Goal: Task Accomplishment & Management: Manage account settings

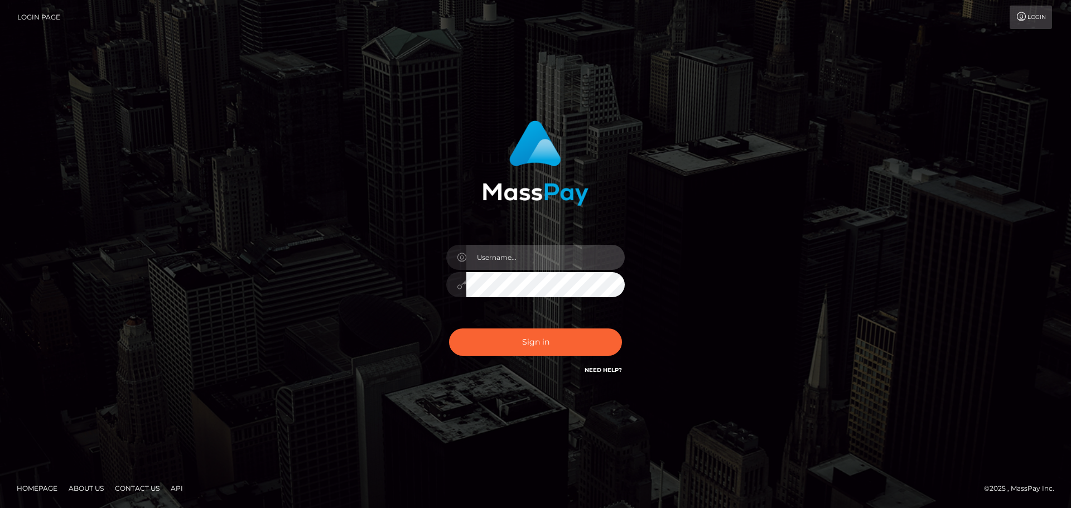
drag, startPoint x: 521, startPoint y: 257, endPoint x: 521, endPoint y: 263, distance: 6.7
click at [521, 257] on input "text" at bounding box center [545, 257] width 158 height 25
type input "carly.throne"
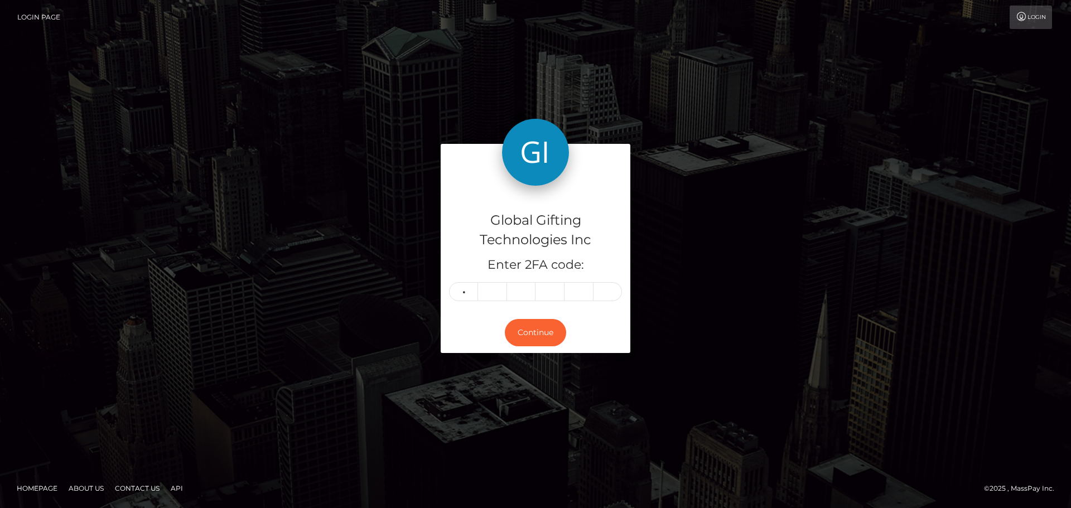
type input "0"
type input "2"
type input "5"
type input "6"
type input "3"
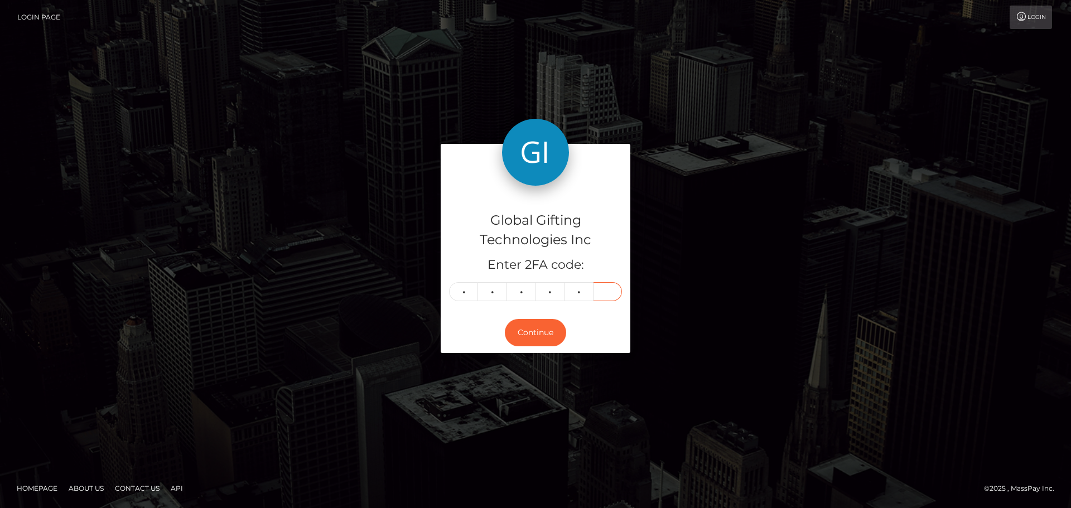
type input "6"
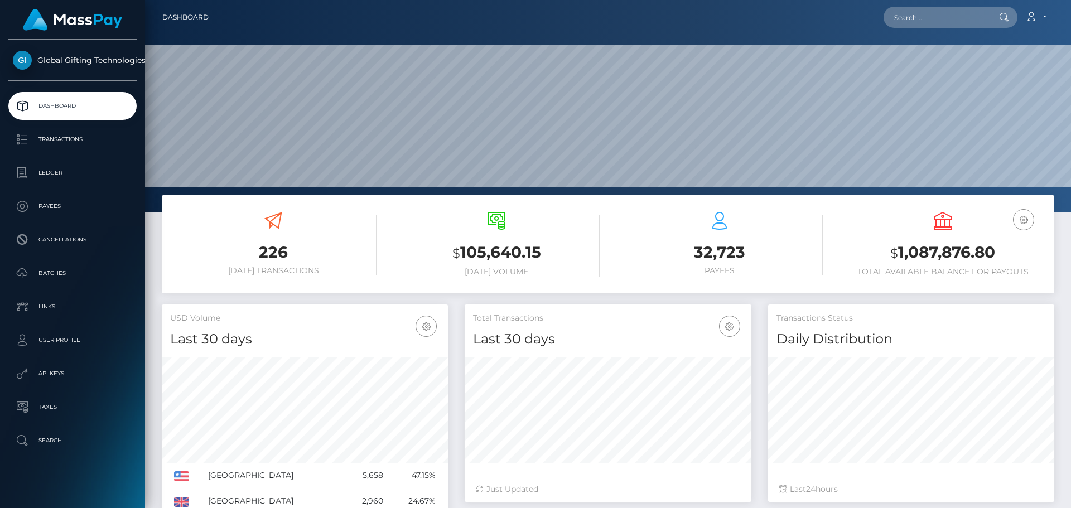
scroll to position [198, 287]
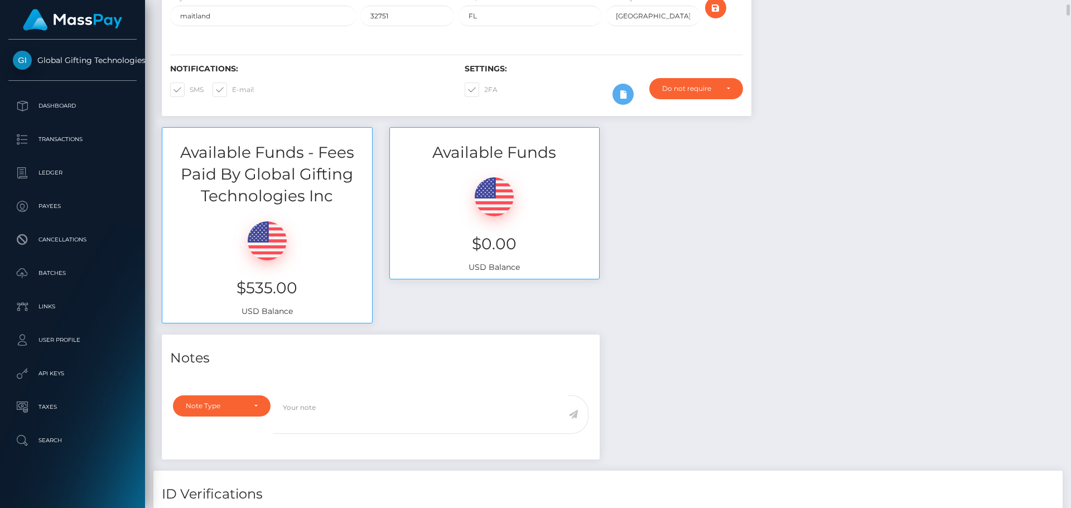
scroll to position [335, 0]
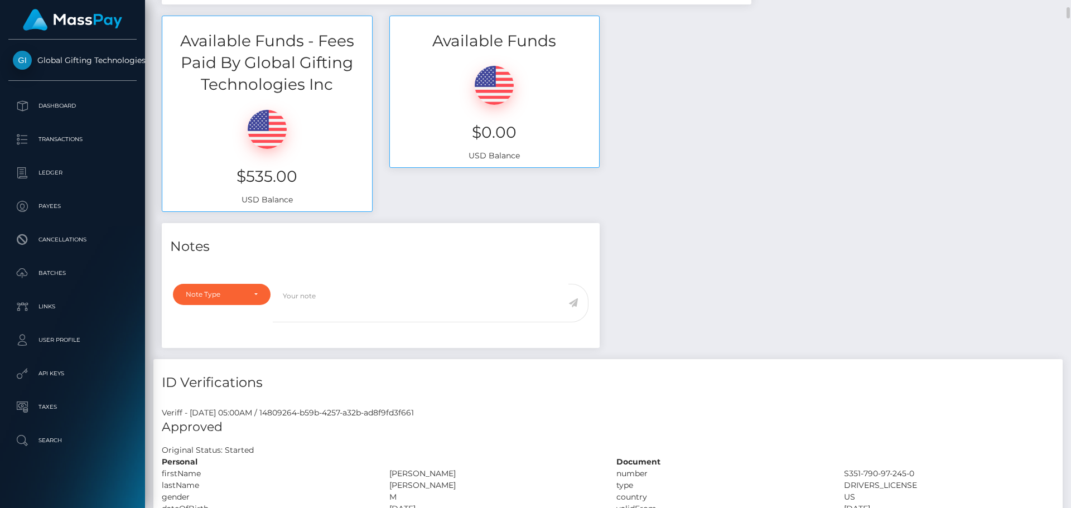
click at [687, 195] on div "Available Funds - Fees Paid By Global Gifting Technologies Inc $535.00 USD Bala…" at bounding box center [607, 120] width 909 height 208
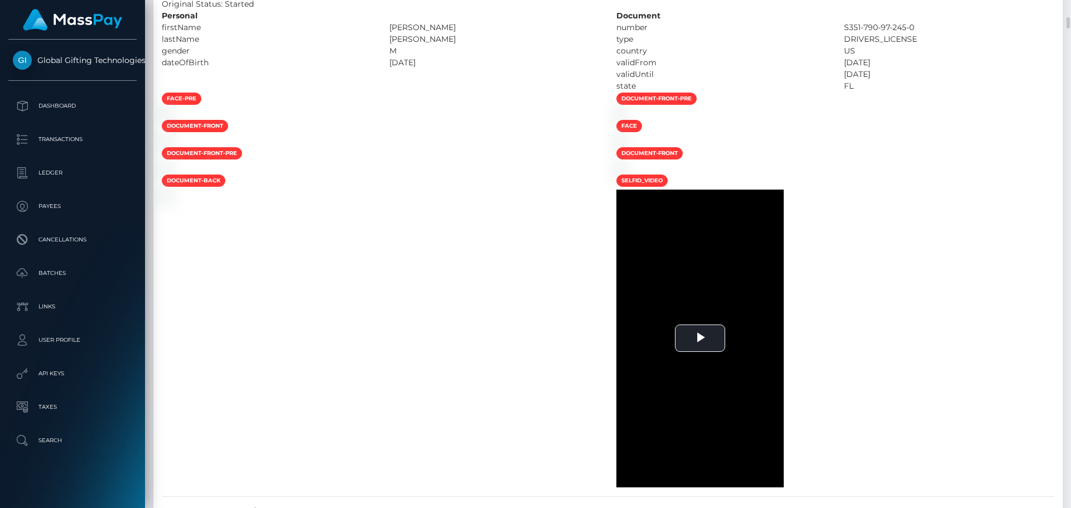
scroll to position [670, 0]
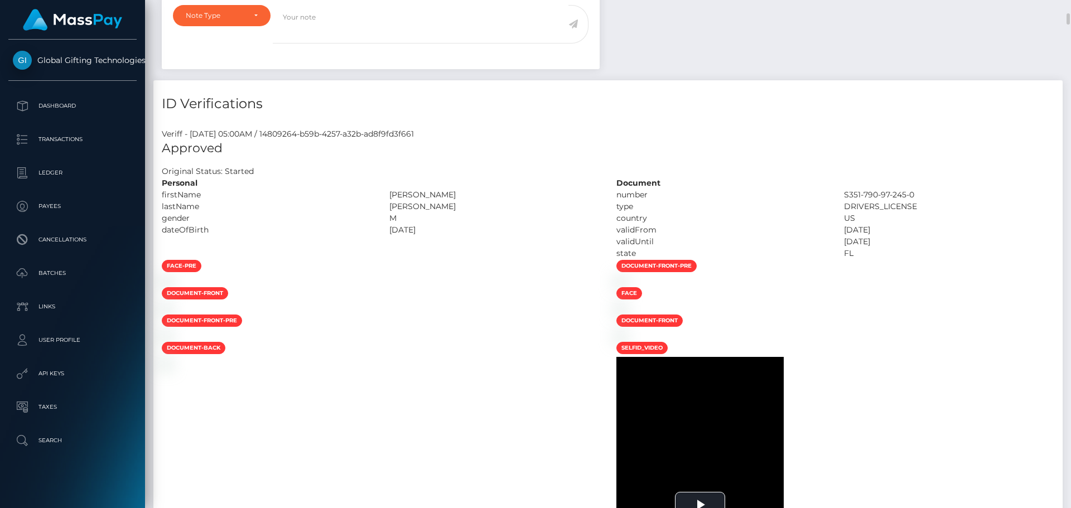
scroll to position [670, 0]
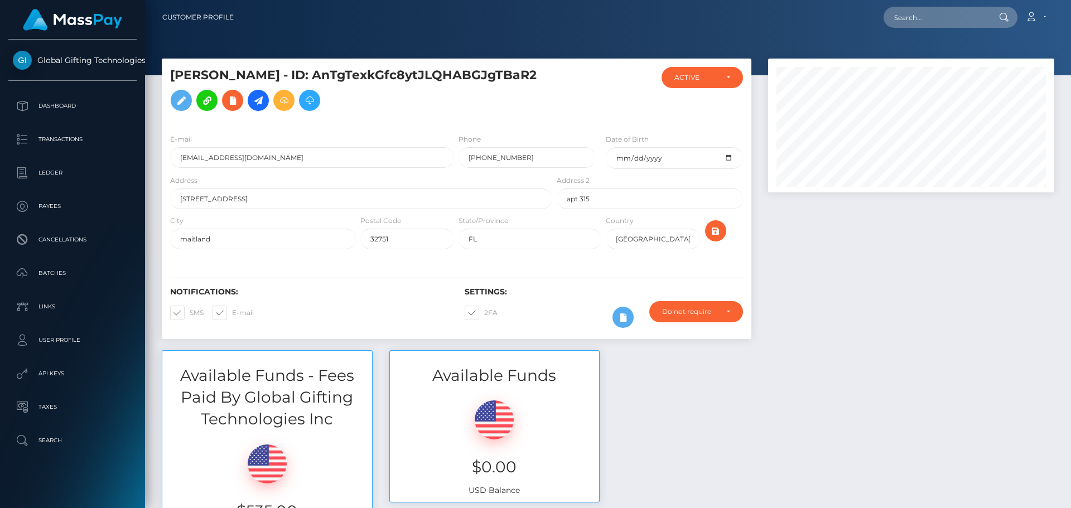
scroll to position [134, 287]
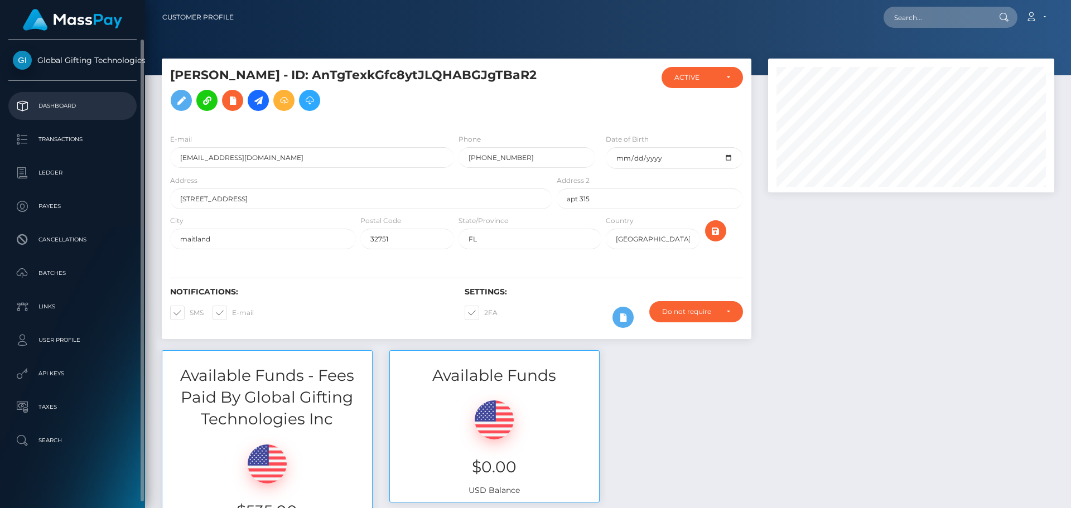
click at [99, 99] on p "Dashboard" at bounding box center [72, 106] width 119 height 17
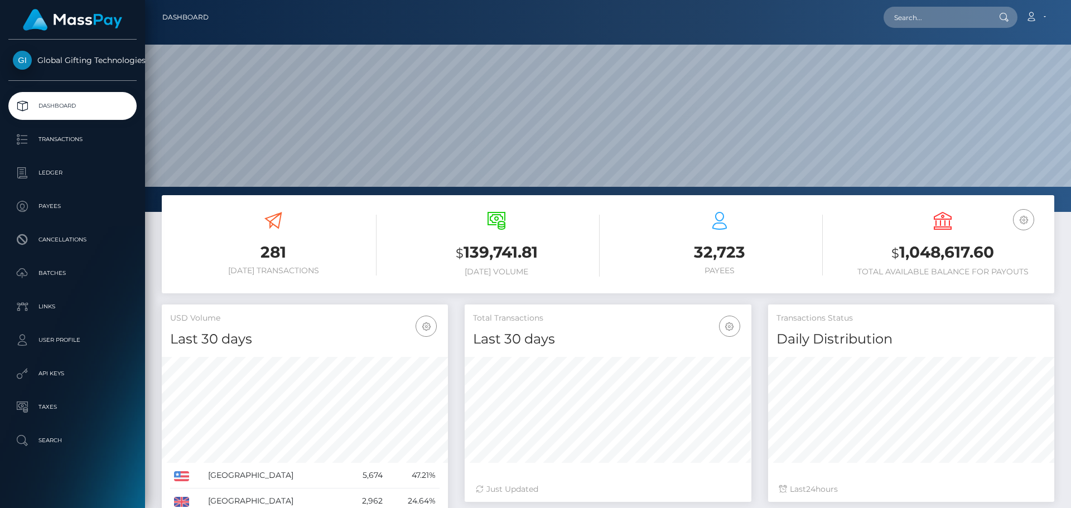
scroll to position [198, 287]
click at [1037, 12] on icon at bounding box center [1031, 16] width 12 height 9
click at [1027, 43] on link "Edit Profile" at bounding box center [1009, 48] width 89 height 21
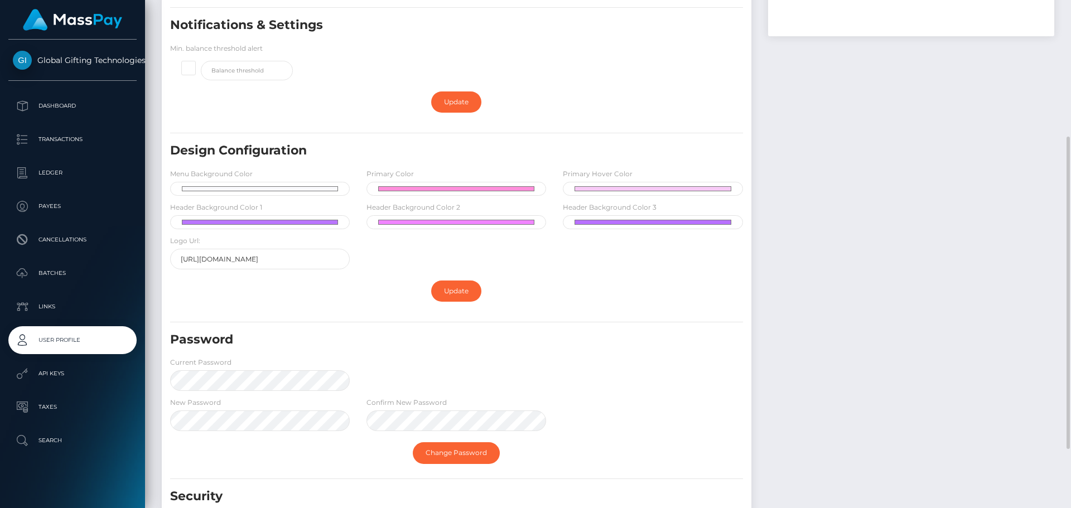
scroll to position [319, 0]
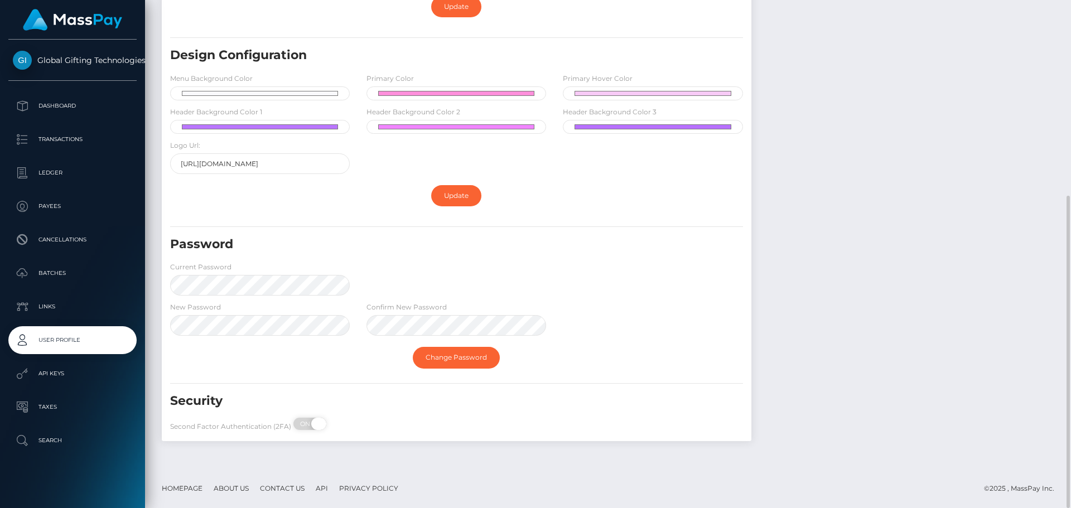
click at [309, 421] on div "ON OFF" at bounding box center [320, 424] width 56 height 12
click at [312, 422] on span "OFF" at bounding box center [314, 424] width 28 height 12
checkbox input "true"
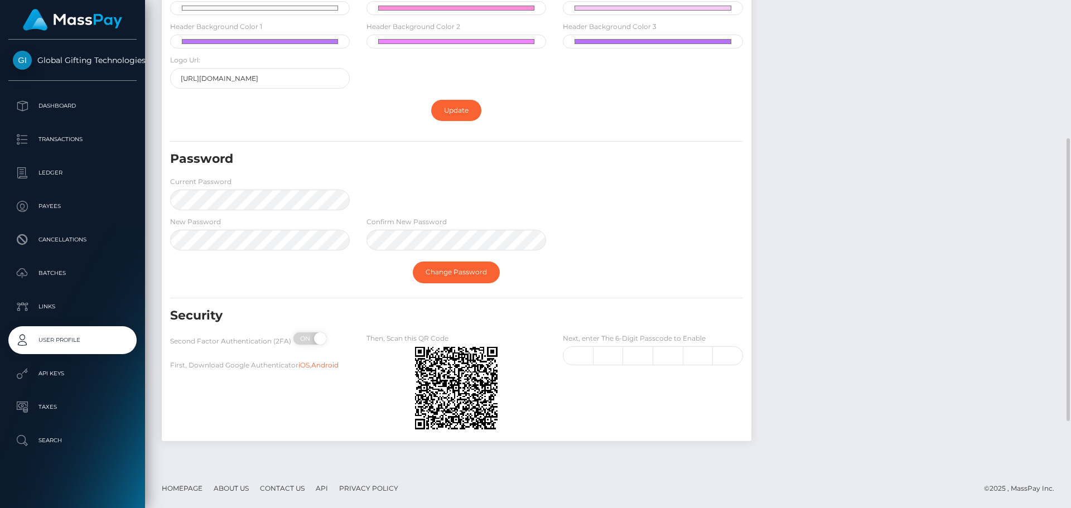
scroll to position [348, 0]
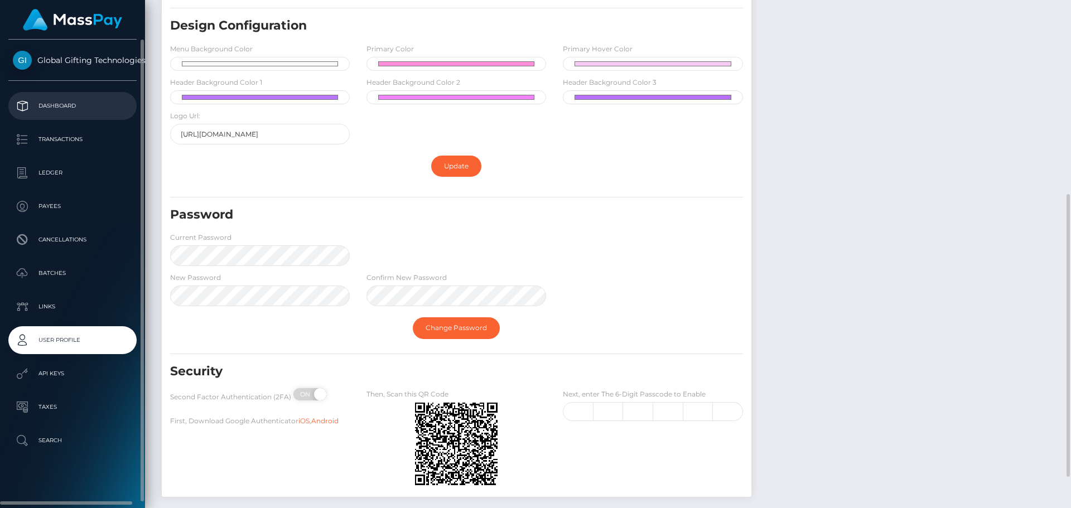
click at [109, 95] on link "Dashboard" at bounding box center [72, 106] width 128 height 28
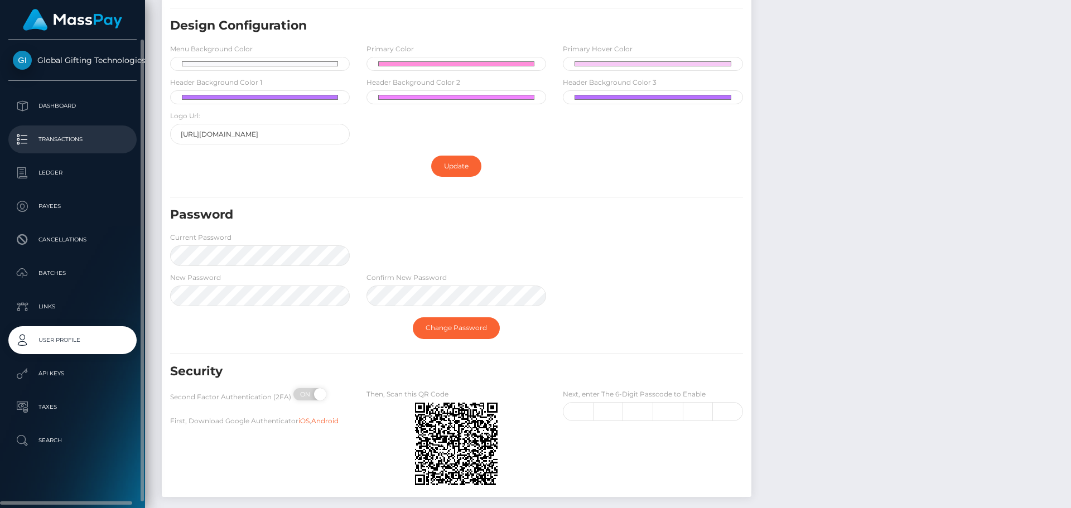
click at [94, 141] on p "Transactions" at bounding box center [72, 139] width 119 height 17
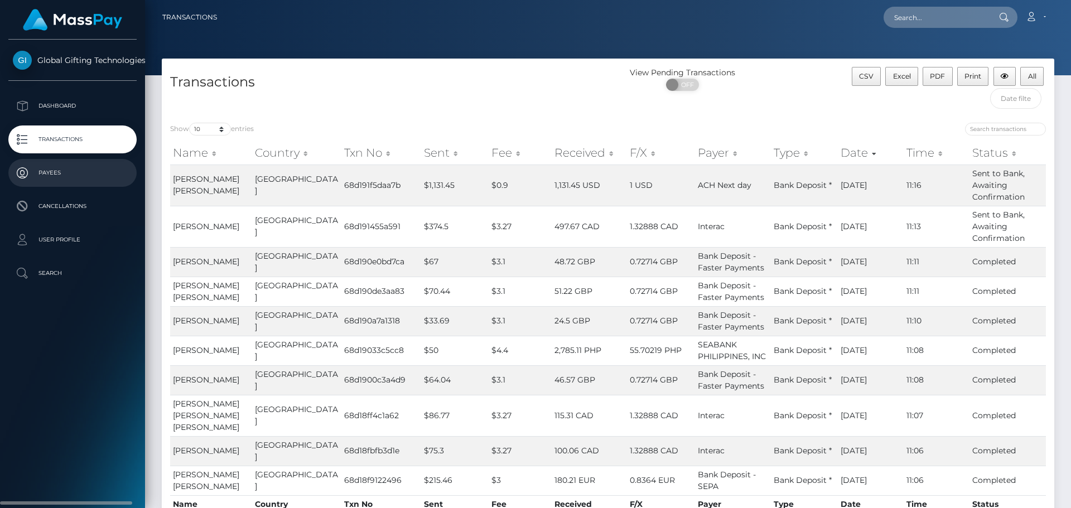
click at [98, 167] on p "Payees" at bounding box center [72, 173] width 119 height 17
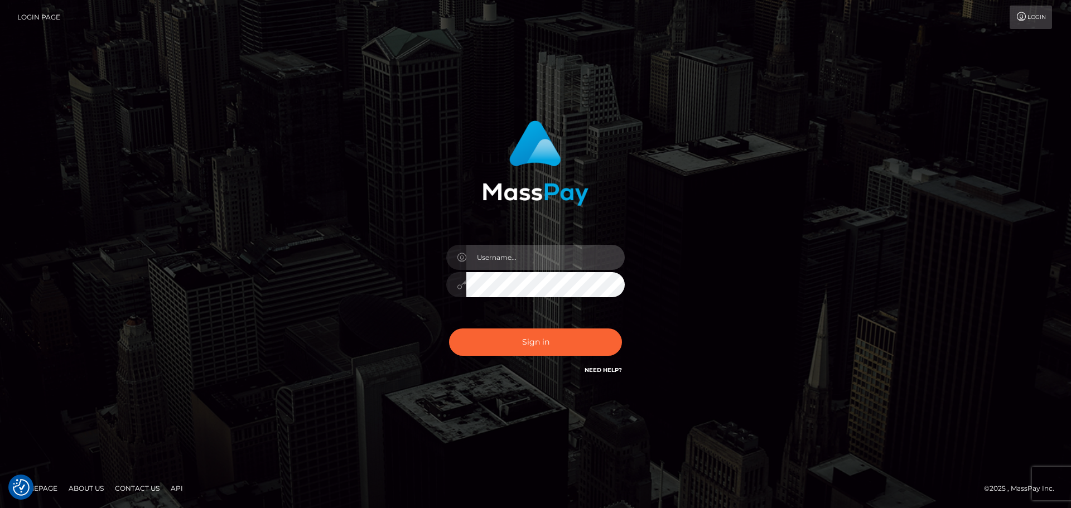
click at [545, 261] on input "text" at bounding box center [545, 257] width 158 height 25
type input "carly.throne"
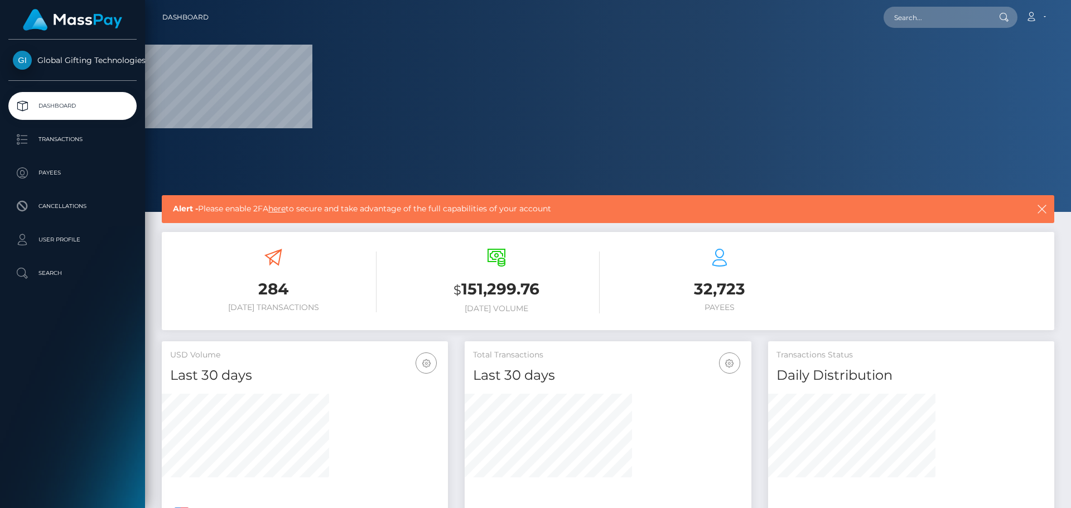
click at [277, 208] on link "here" at bounding box center [276, 209] width 17 height 10
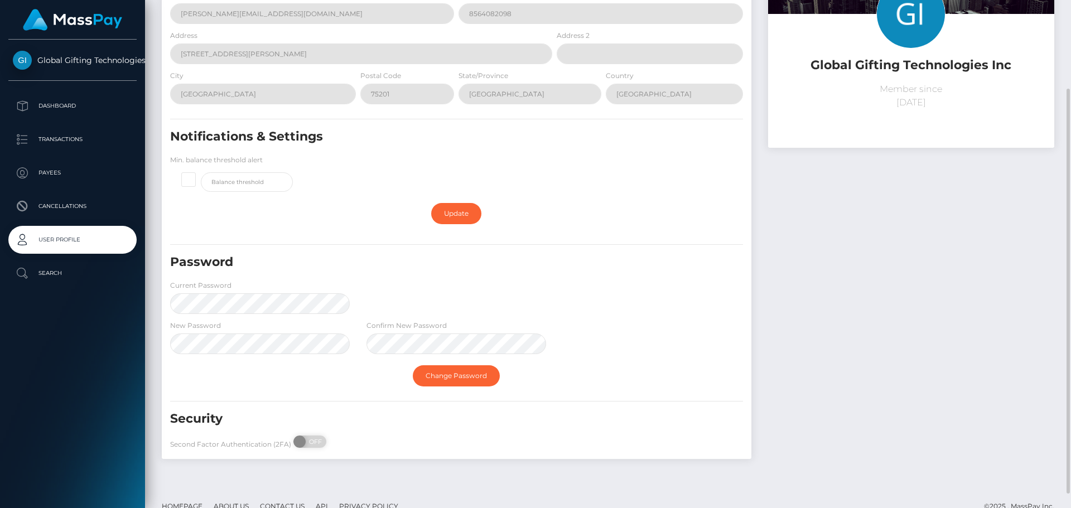
scroll to position [129, 0]
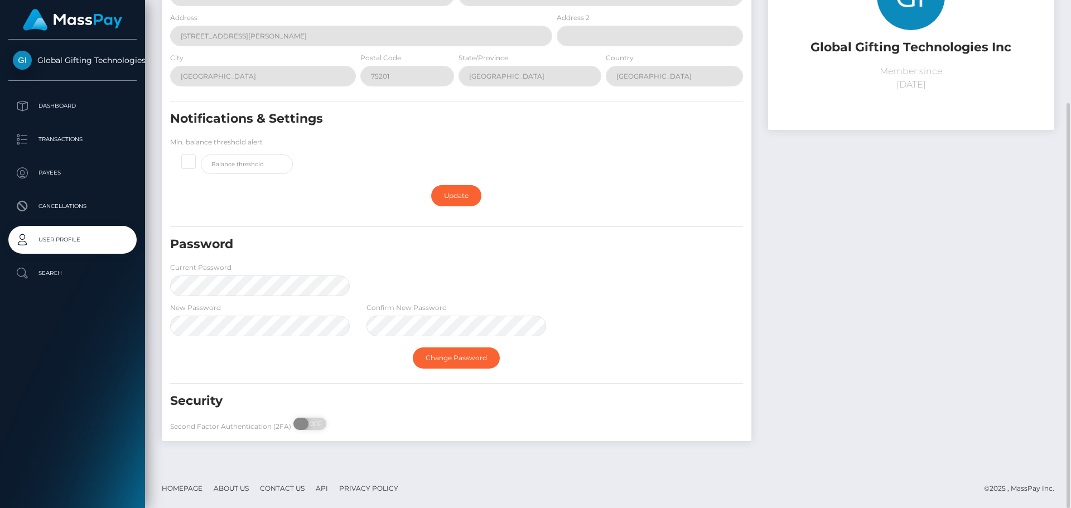
click at [309, 424] on span "OFF" at bounding box center [314, 424] width 28 height 12
checkbox input "true"
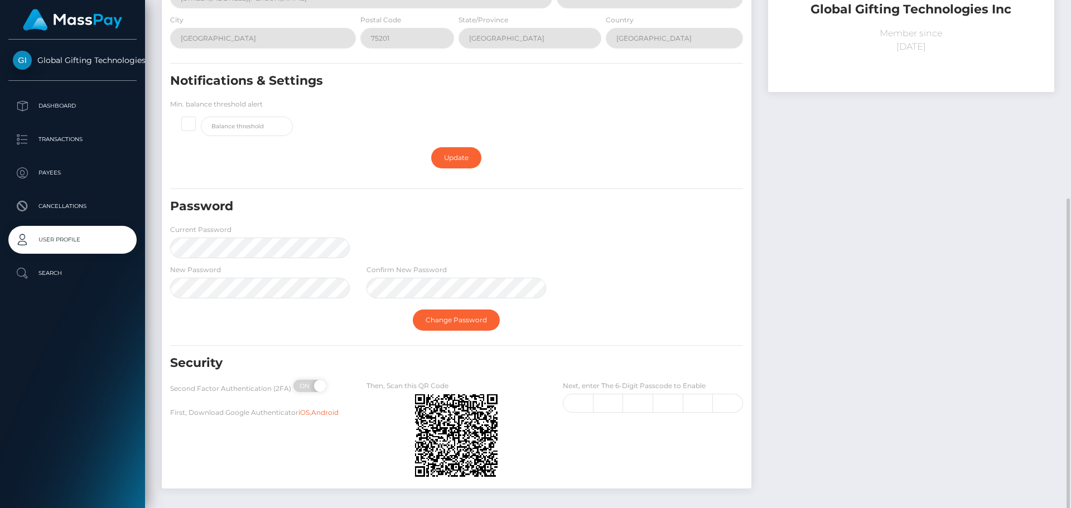
scroll to position [215, 0]
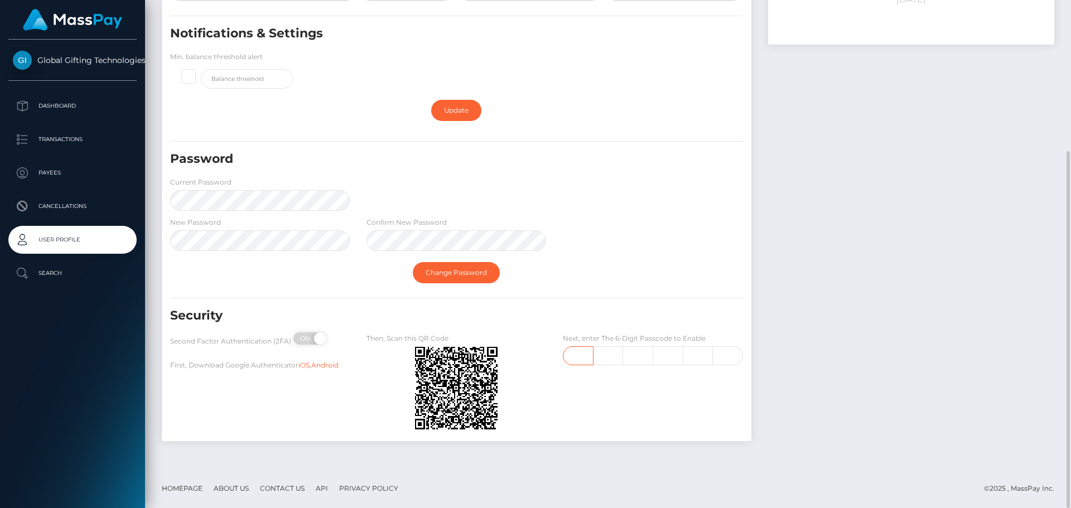
click at [589, 358] on input "text" at bounding box center [578, 355] width 30 height 19
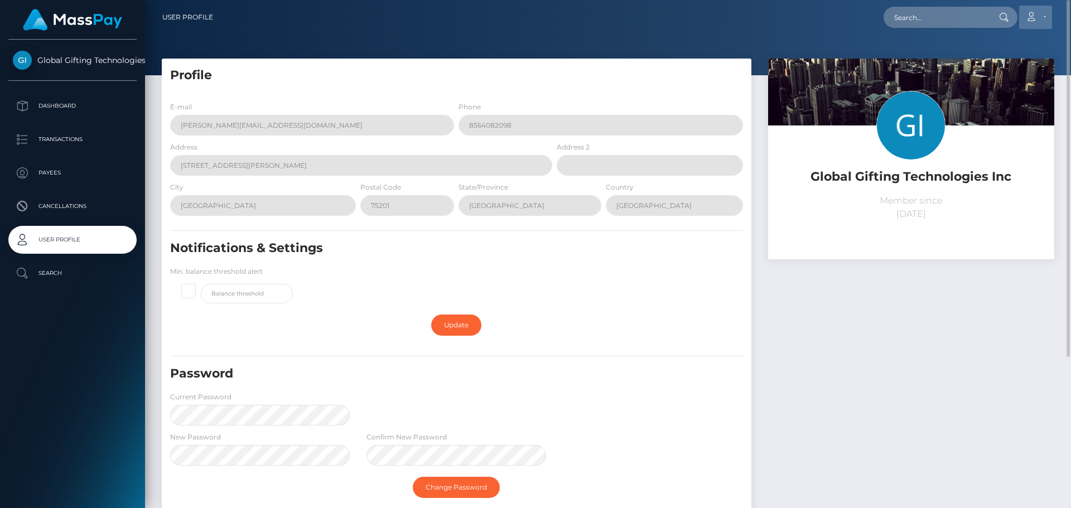
click at [1044, 15] on link "Account" at bounding box center [1035, 17] width 33 height 23
click at [1042, 12] on link "Account" at bounding box center [1035, 17] width 33 height 23
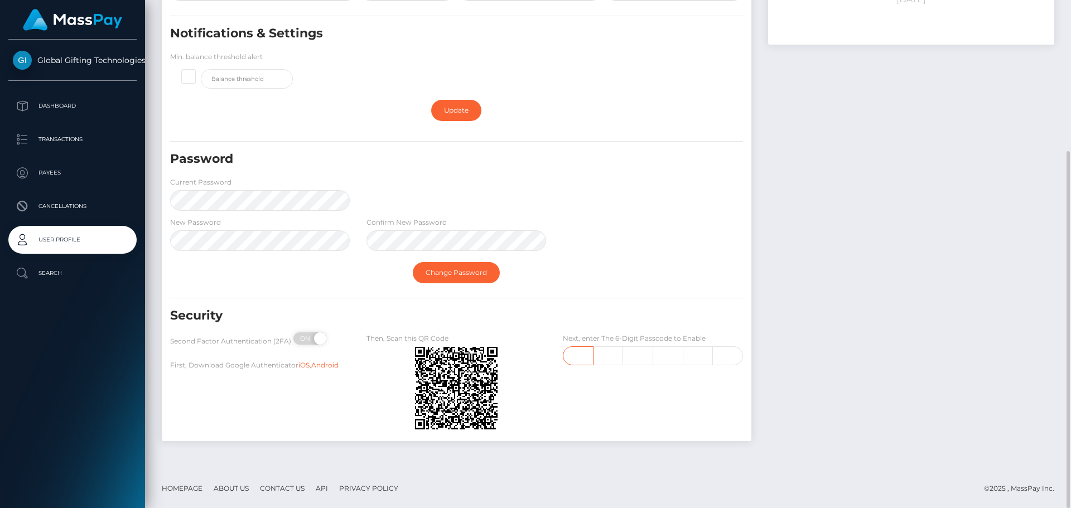
click at [580, 352] on input "text" at bounding box center [578, 355] width 30 height 19
type input "7"
type input "8"
type input "6"
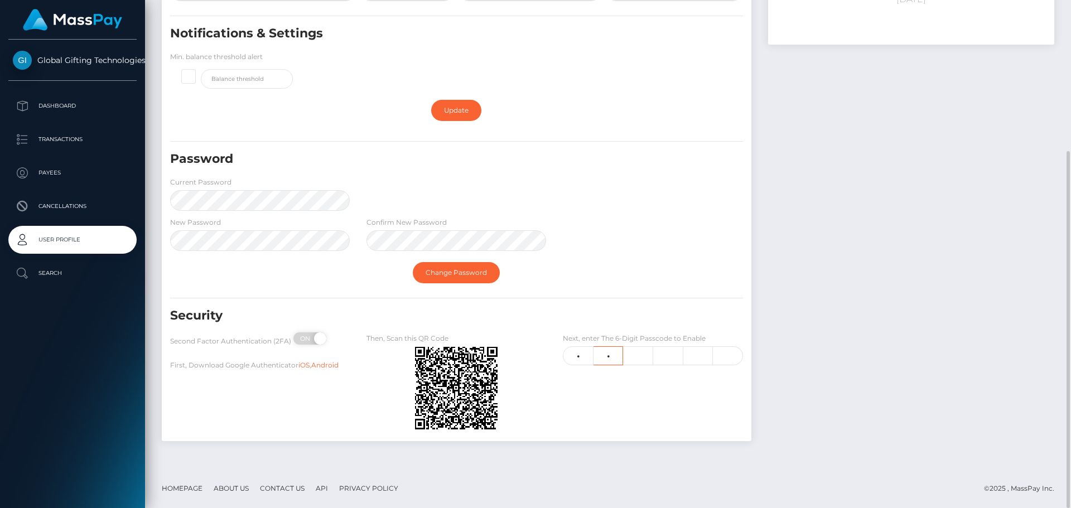
type input "5"
type input "4"
type input "0"
type input "6"
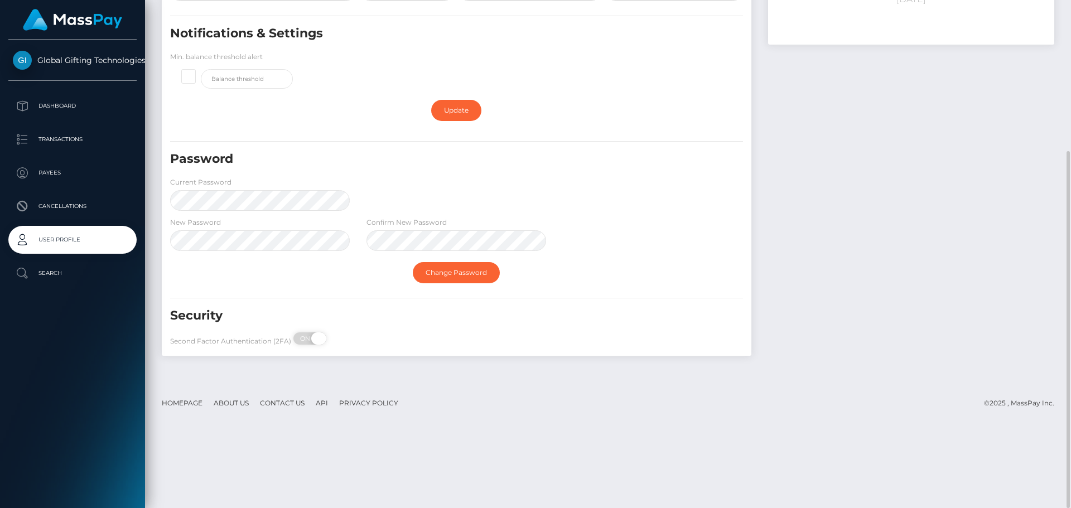
click at [309, 334] on span "ON" at bounding box center [306, 339] width 28 height 12
click at [307, 338] on span "OFF" at bounding box center [314, 339] width 28 height 12
checkbox input "true"
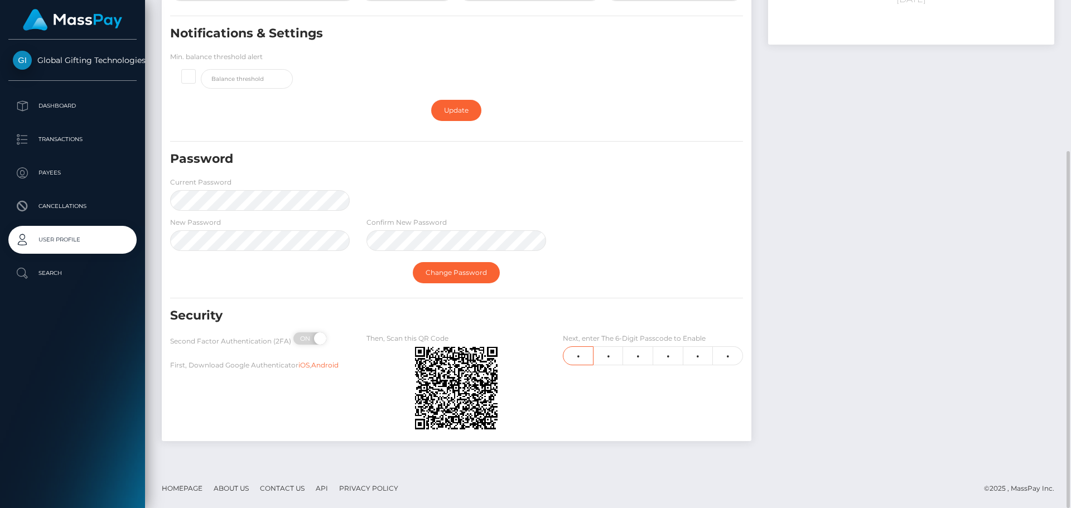
click at [577, 355] on input "6" at bounding box center [578, 355] width 30 height 19
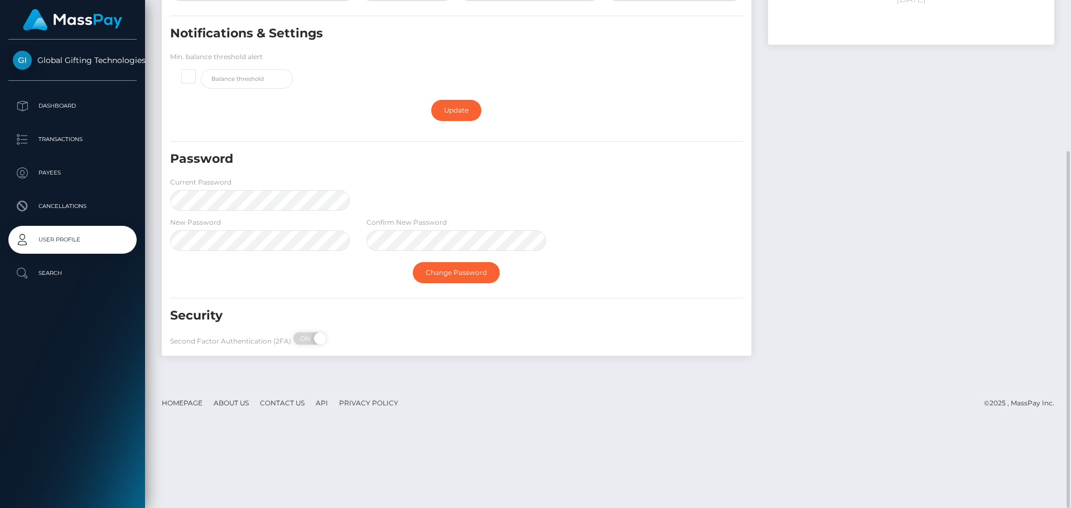
click at [331, 341] on div "Second Factor Authentication (2FA) ON OFF" at bounding box center [260, 342] width 196 height 18
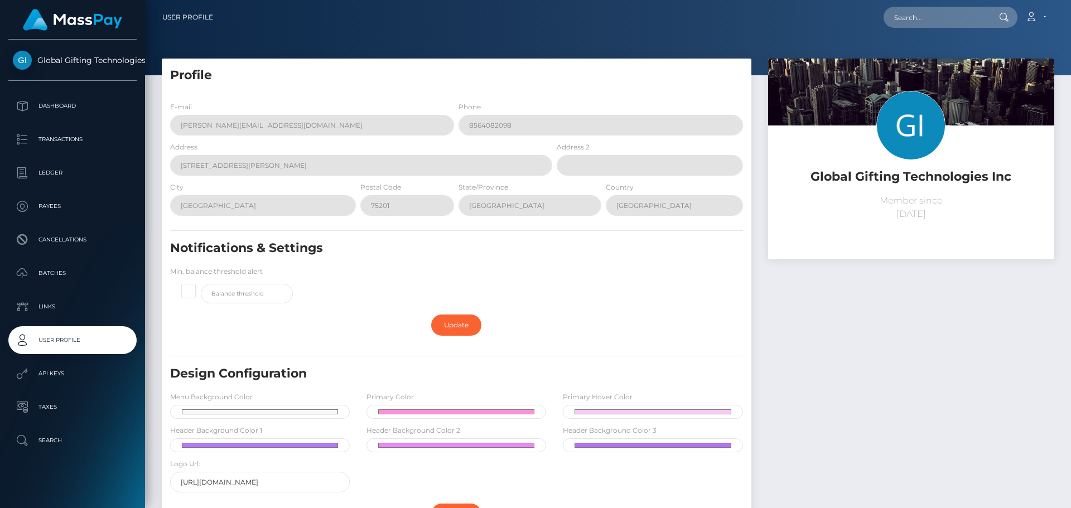
scroll to position [279, 0]
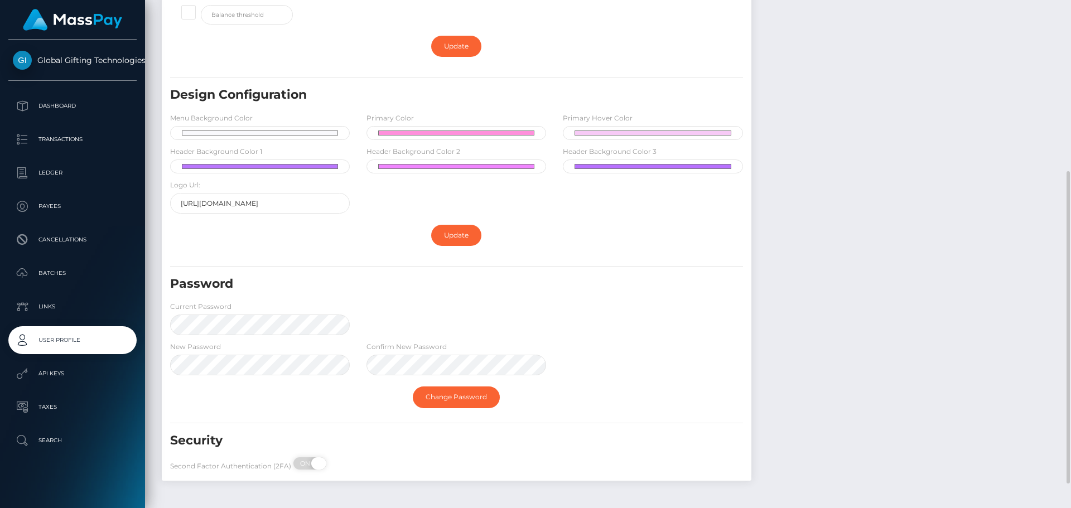
click at [315, 461] on span at bounding box center [318, 464] width 15 height 12
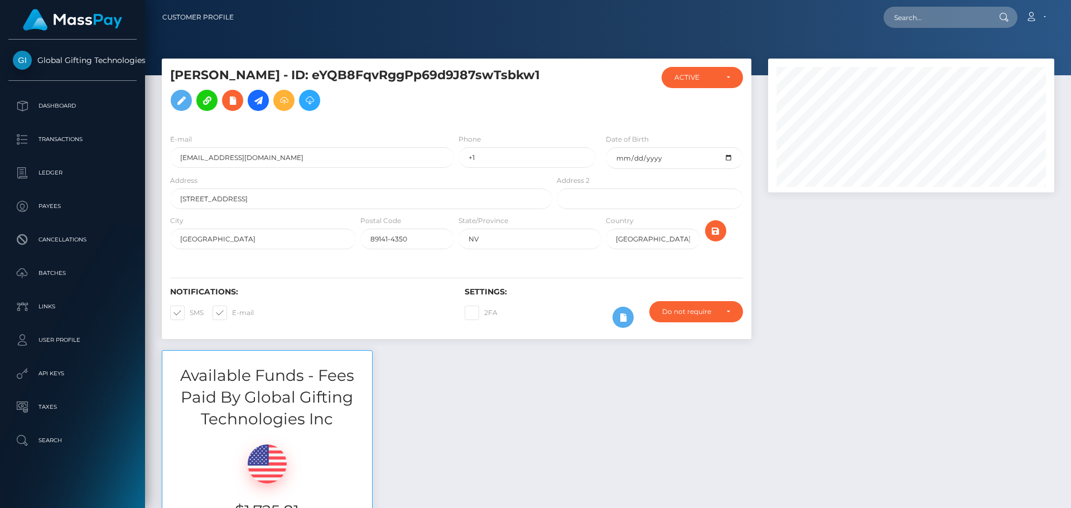
scroll to position [134, 287]
click at [924, 256] on div at bounding box center [911, 205] width 303 height 292
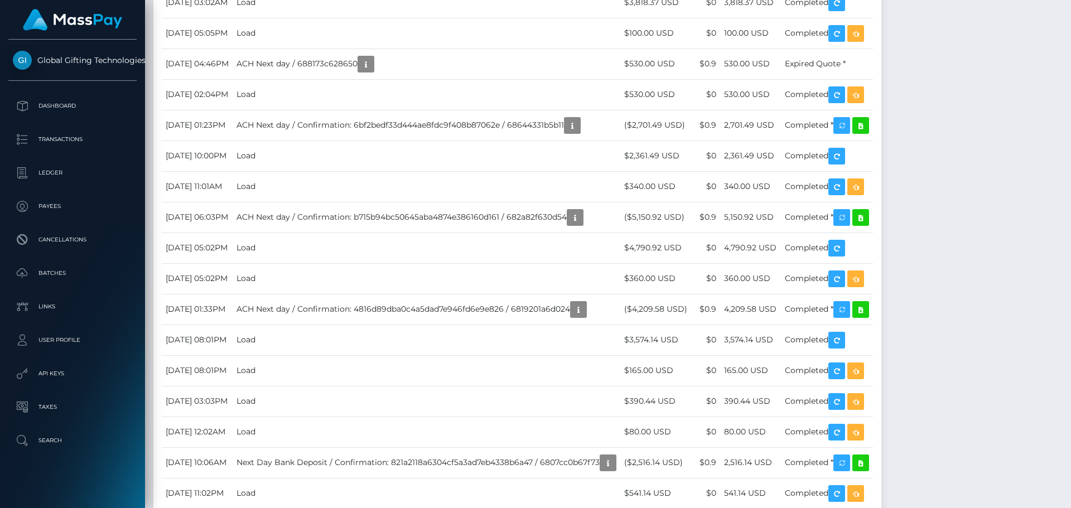
scroll to position [2120, 0]
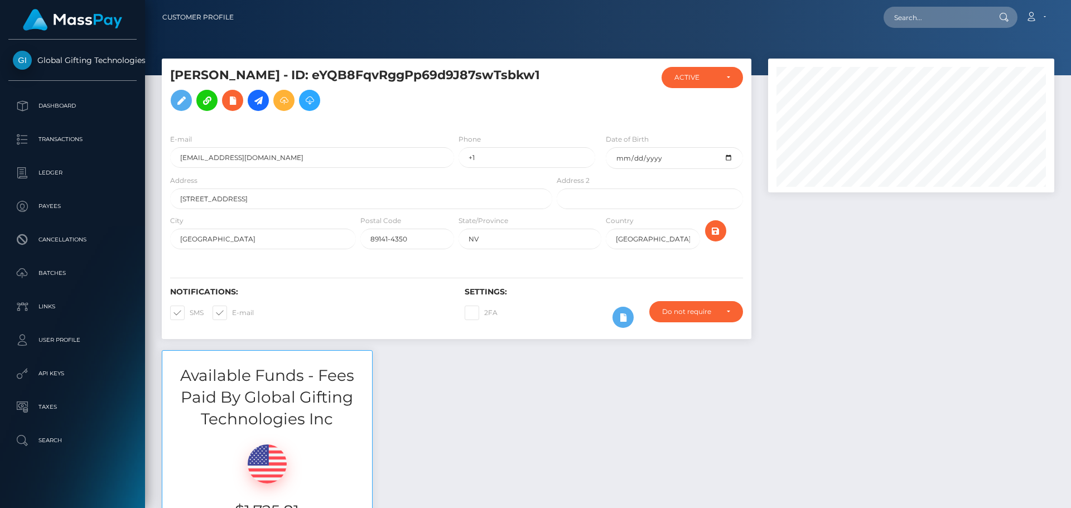
scroll to position [134, 287]
click at [946, 10] on input "text" at bounding box center [936, 17] width 105 height 21
paste input "abijoy.samuel@hotmail.co.uk"
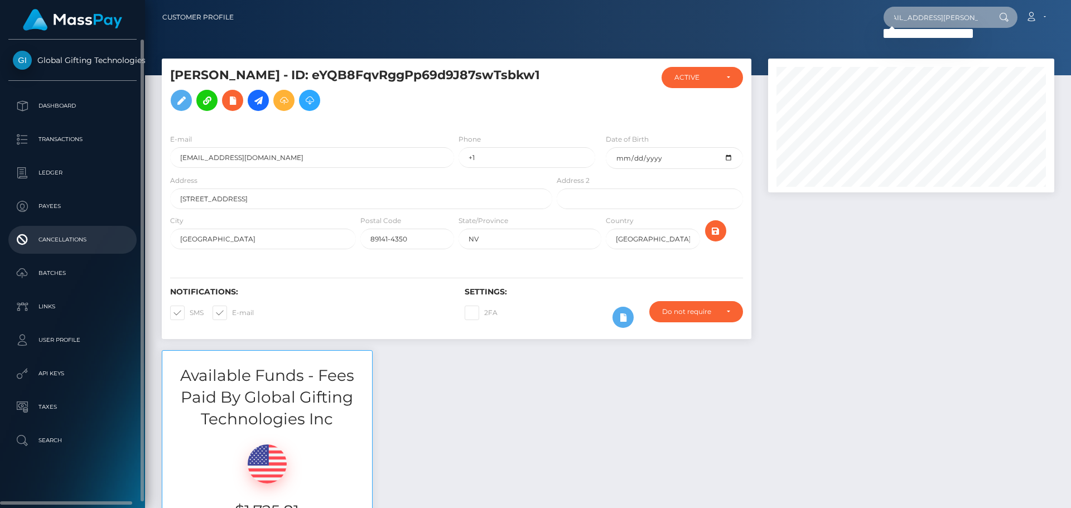
type input "abijoy.samuel@hotmail.co.uk"
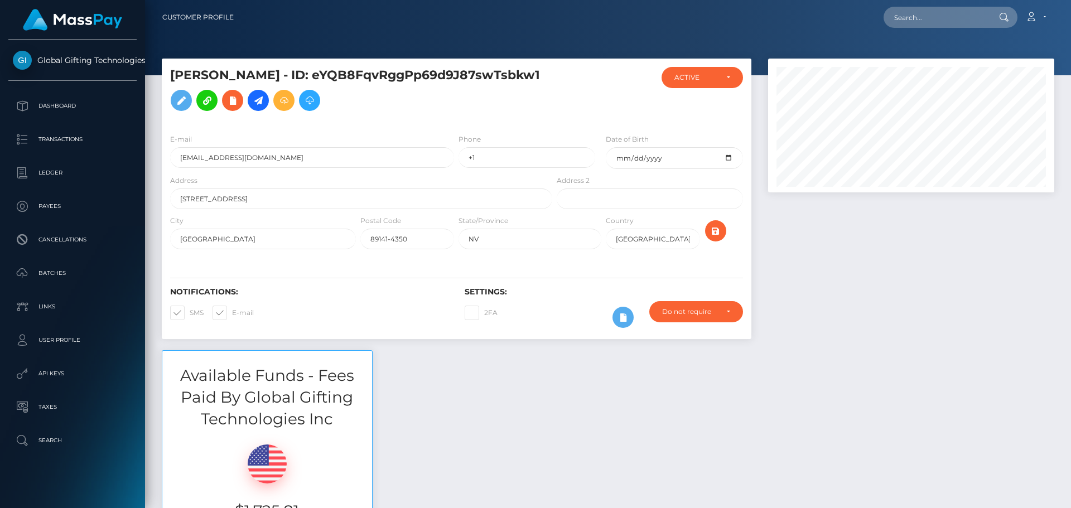
scroll to position [134, 287]
click at [897, 22] on input "text" at bounding box center [936, 17] width 105 height 21
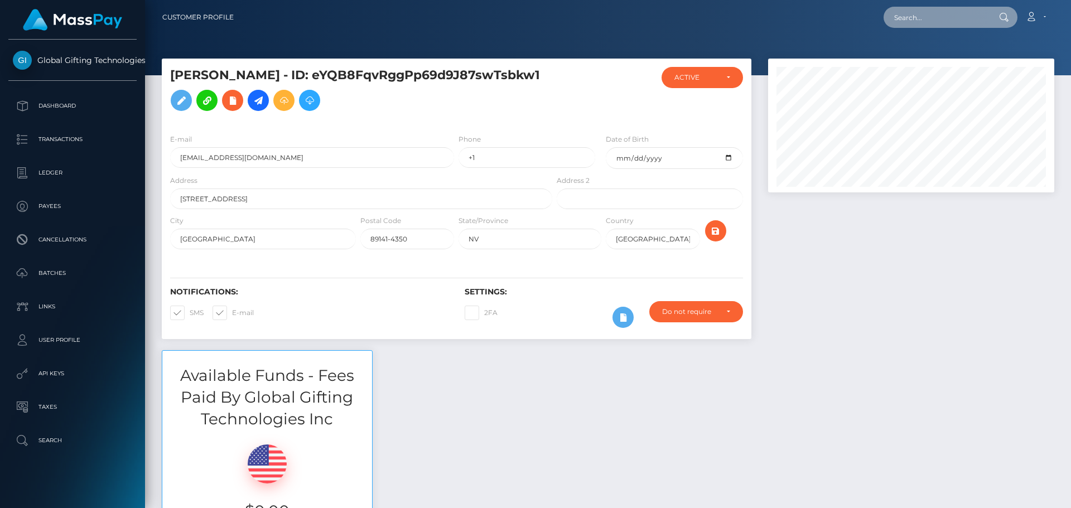
paste input "abi@abijoysamuelart.com"
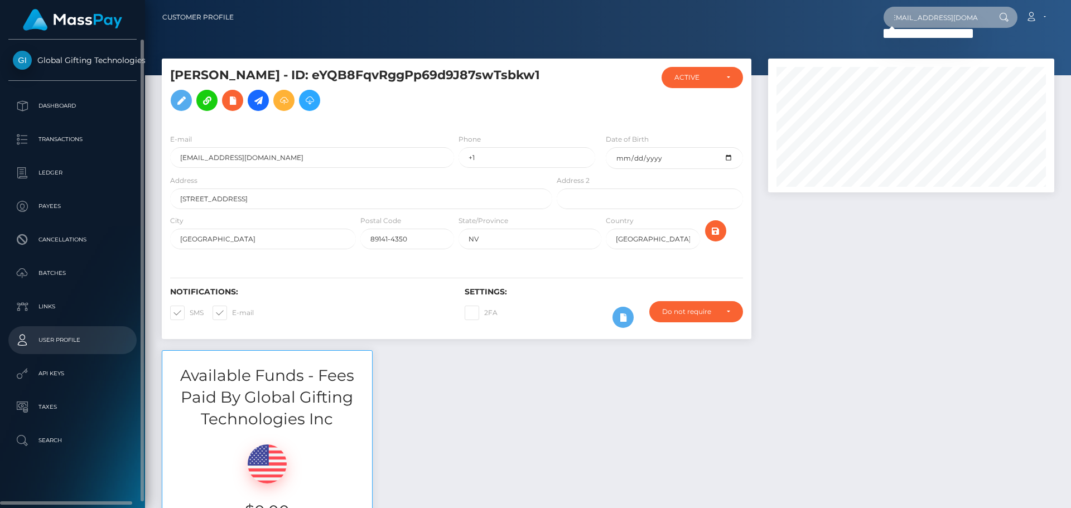
type input "abi@abijoysamuelart.com"
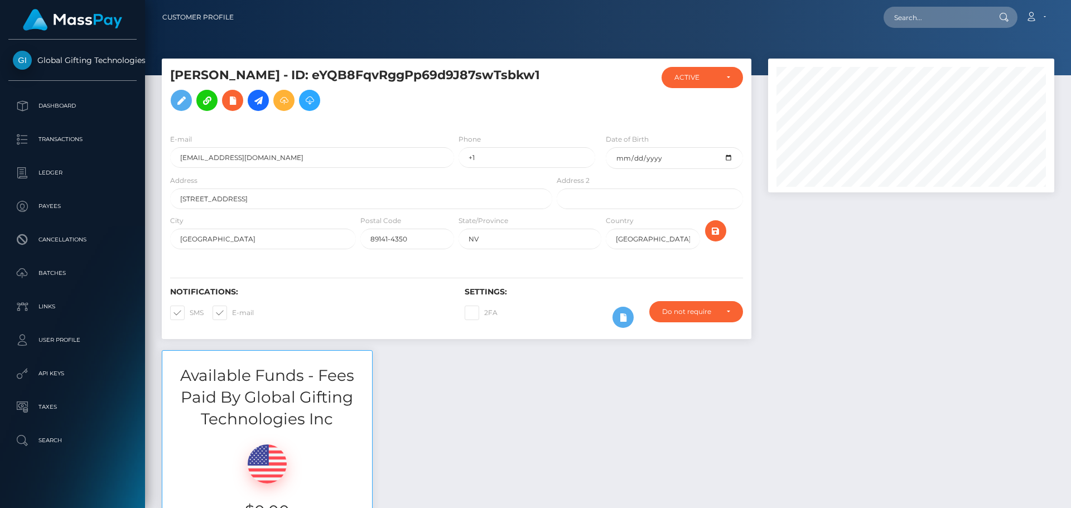
scroll to position [134, 287]
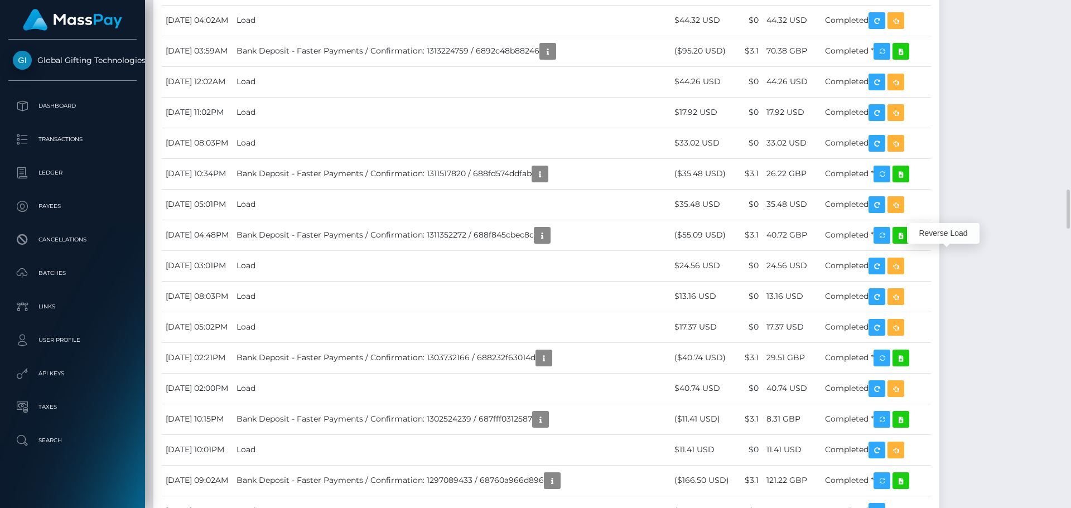
scroll to position [134, 287]
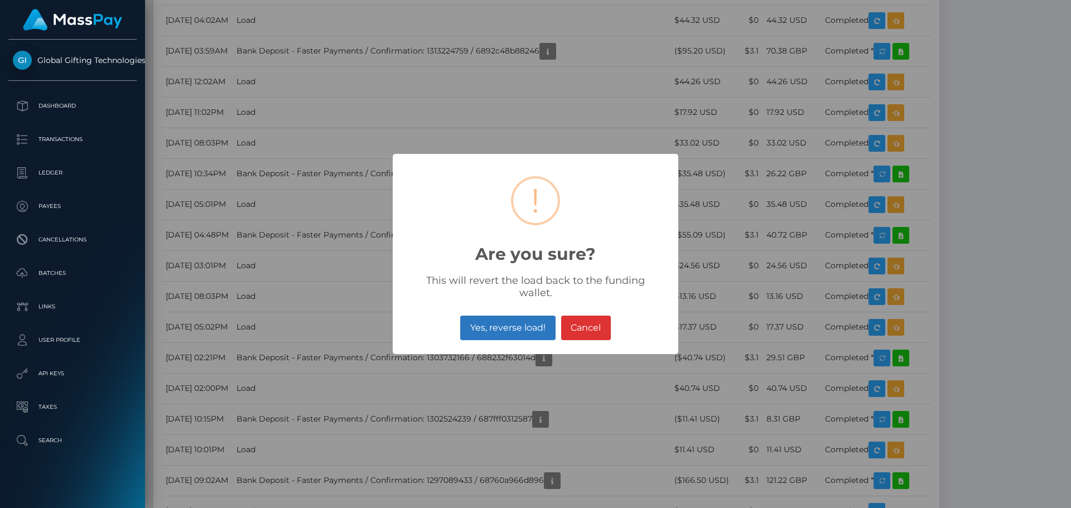
click at [510, 326] on button "Yes, reverse load!" at bounding box center [507, 328] width 95 height 25
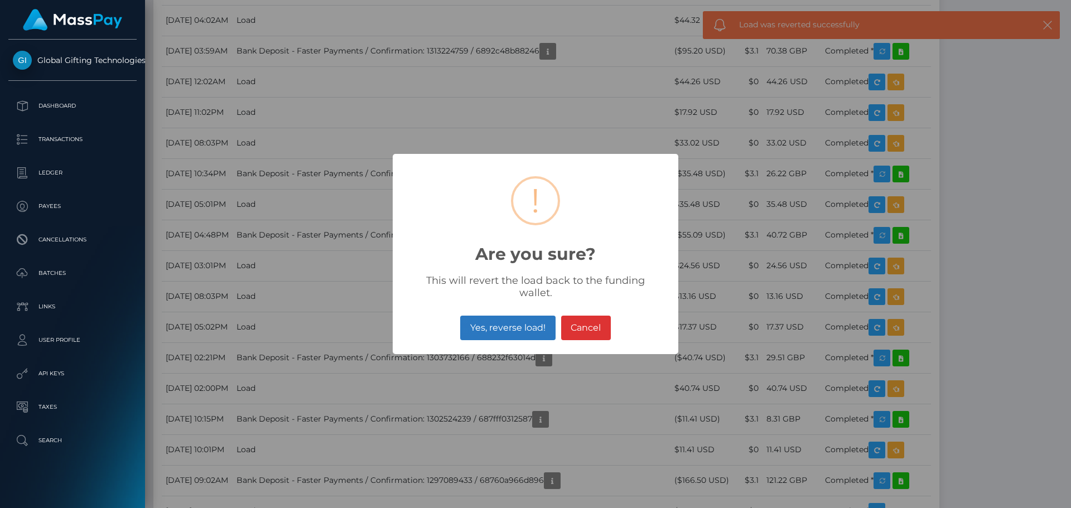
click at [489, 324] on button "Yes, reverse load!" at bounding box center [507, 328] width 95 height 25
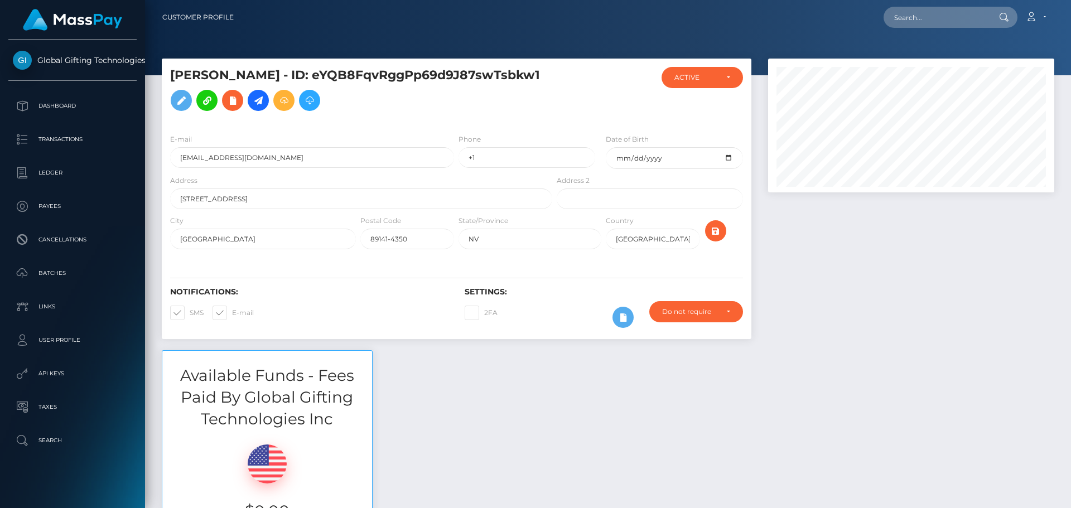
scroll to position [134, 287]
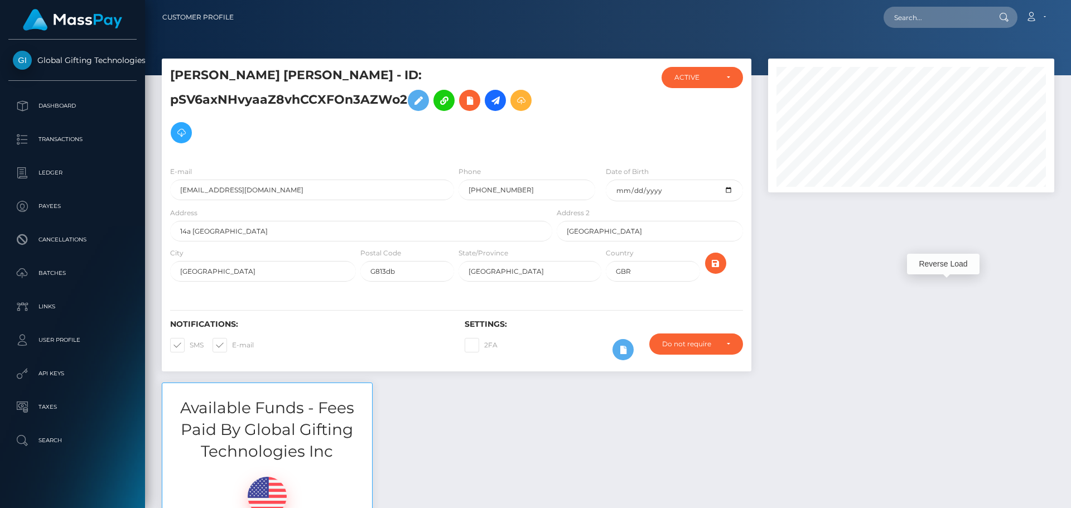
scroll to position [134, 287]
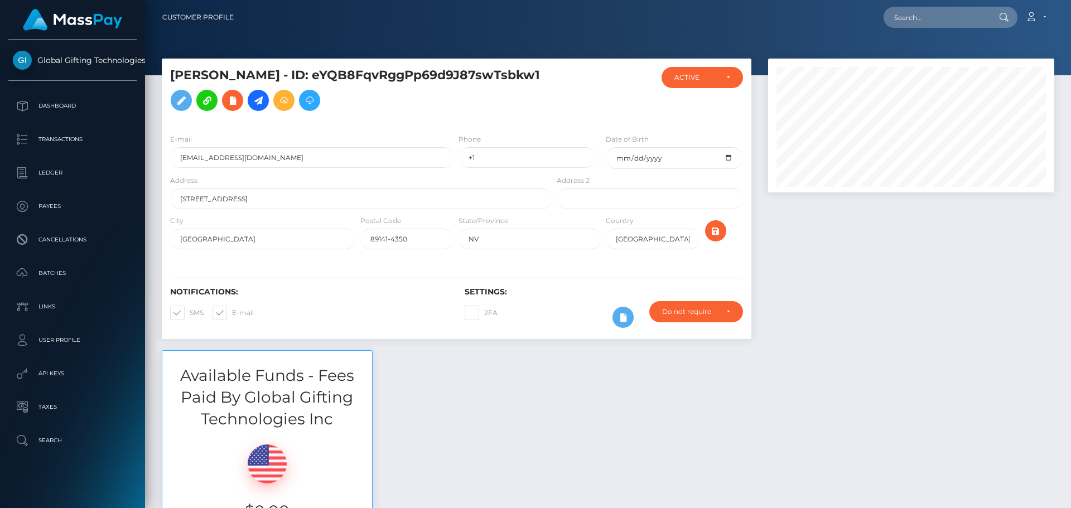
scroll to position [134, 287]
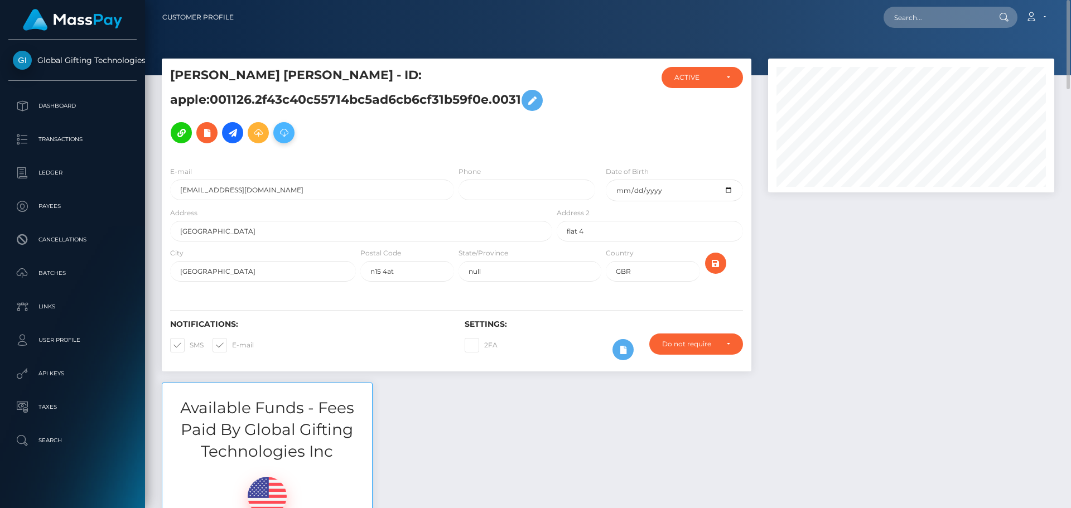
click at [288, 129] on icon at bounding box center [283, 133] width 13 height 14
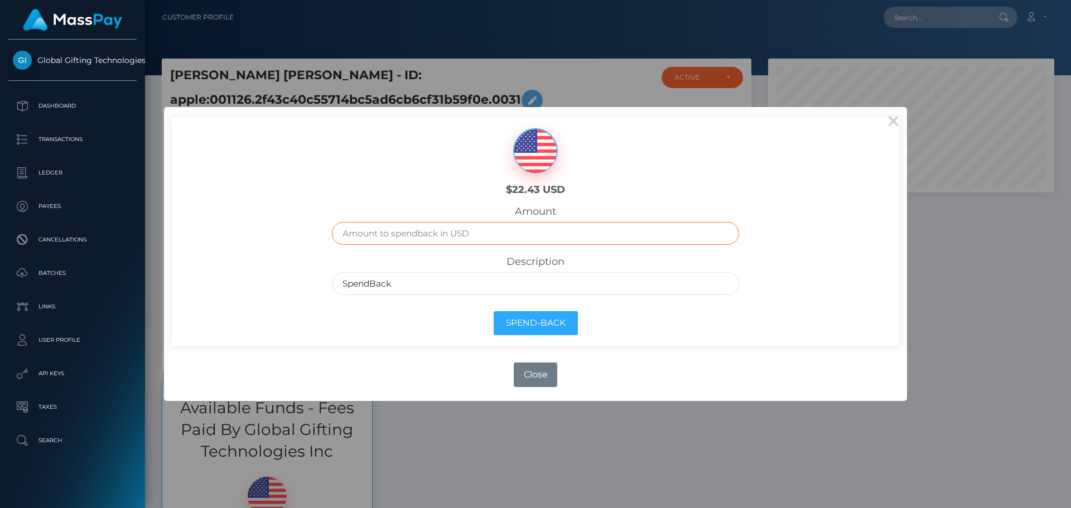
click at [491, 240] on input "text" at bounding box center [536, 233] width 408 height 23
type input "22.43"
click at [558, 323] on button "Spend-Back" at bounding box center [536, 323] width 84 height 24
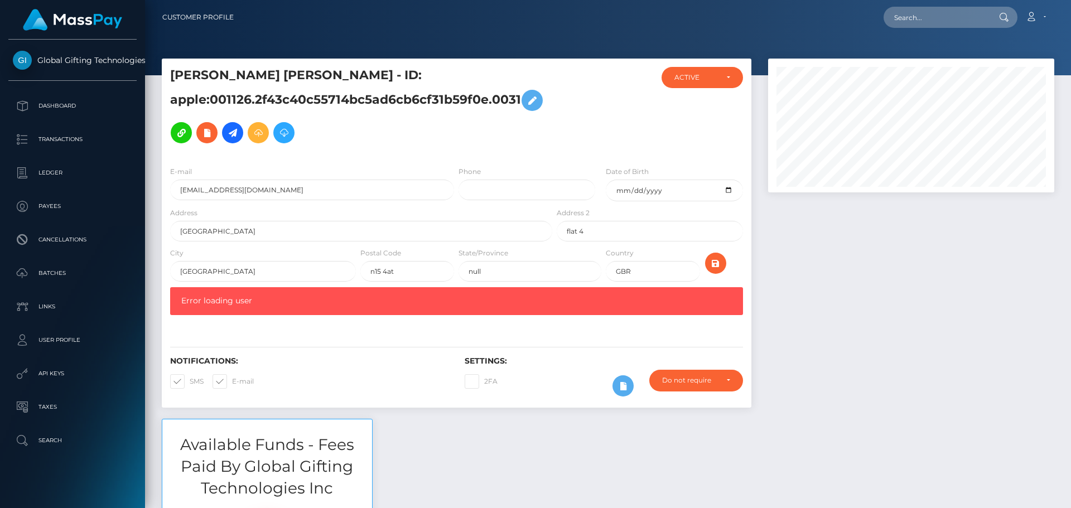
scroll to position [134, 287]
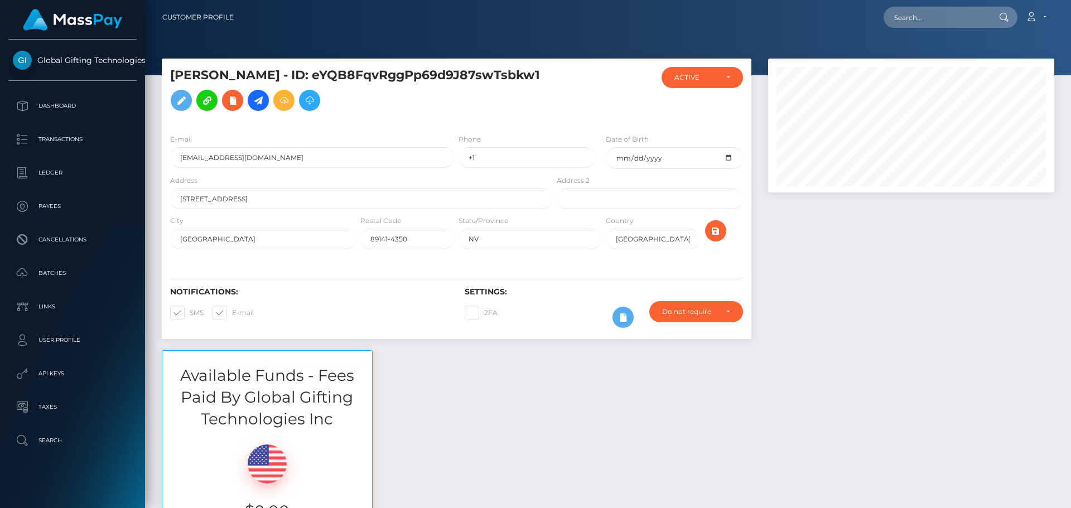
scroll to position [134, 287]
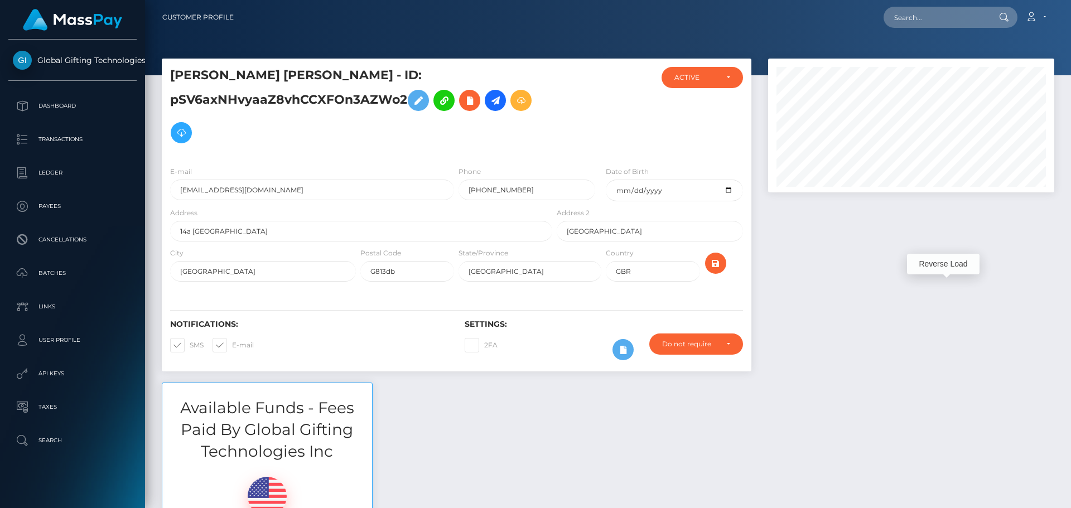
scroll to position [134, 287]
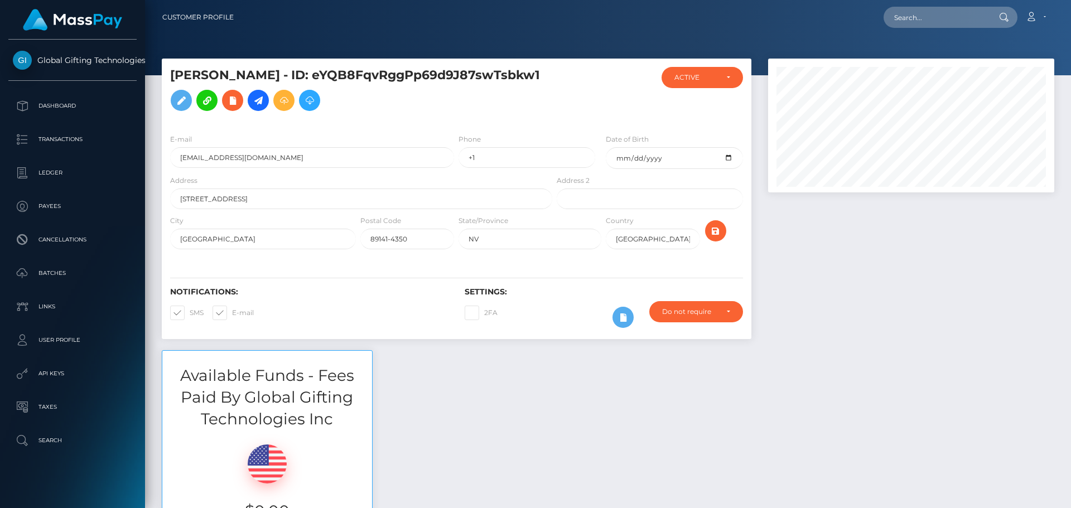
scroll to position [134, 287]
